Goal: Communication & Community: Answer question/provide support

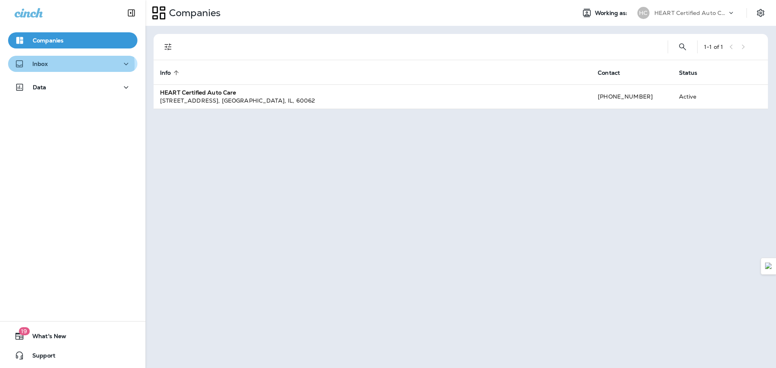
click at [63, 65] on div "Inbox" at bounding box center [73, 64] width 116 height 10
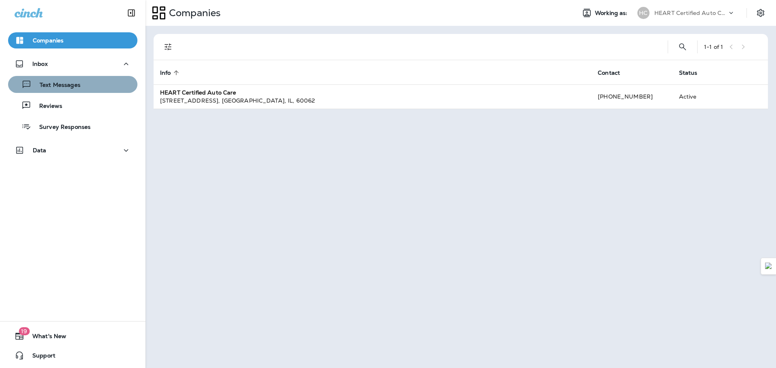
click at [99, 90] on div "Text Messages" at bounding box center [72, 84] width 123 height 12
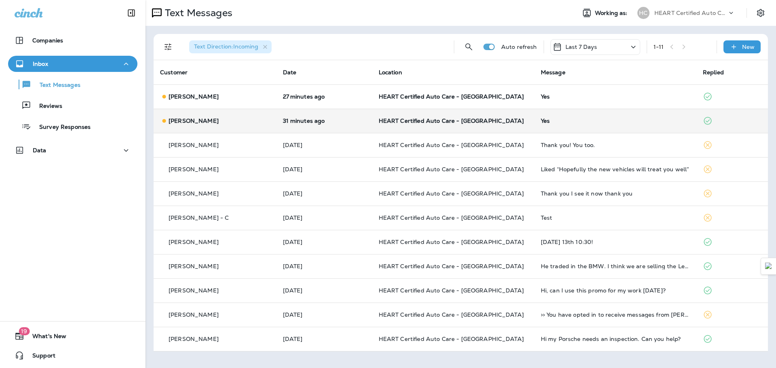
click at [707, 122] on icon at bounding box center [708, 121] width 10 height 10
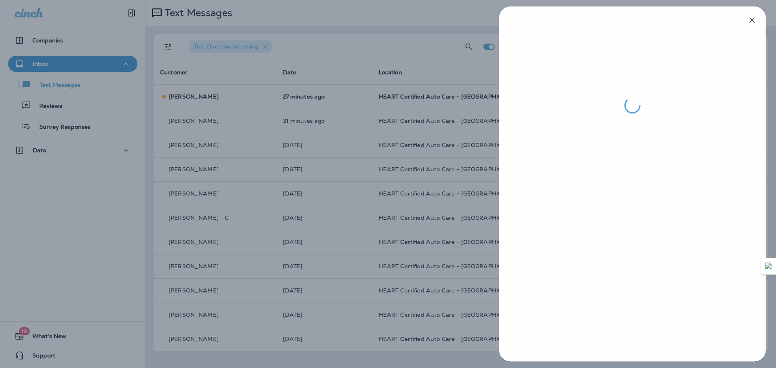
click at [470, 70] on div at bounding box center [388, 184] width 776 height 368
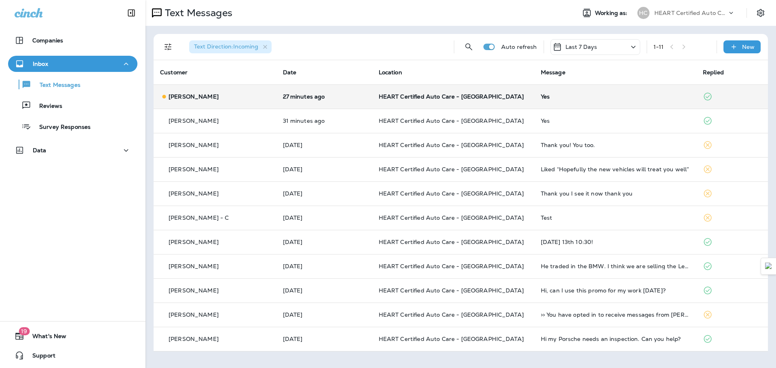
click at [629, 93] on td "Yes" at bounding box center [615, 96] width 162 height 24
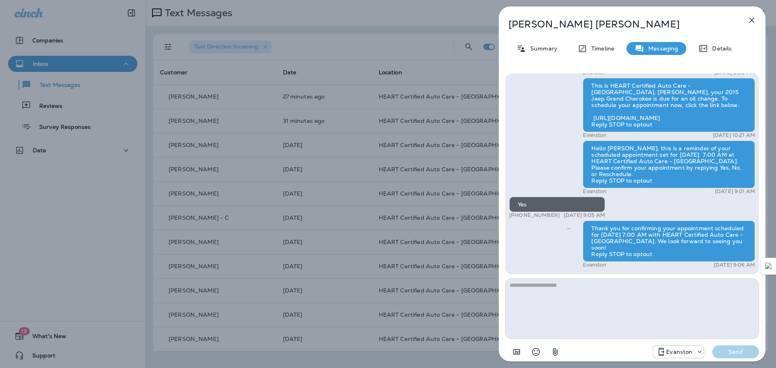
click at [472, 8] on div "[PERSON_NAME] Summary Timeline Messaging Details Hi [PERSON_NAME]! Thank you so…" at bounding box center [388, 184] width 776 height 368
